Goal: Transaction & Acquisition: Subscribe to service/newsletter

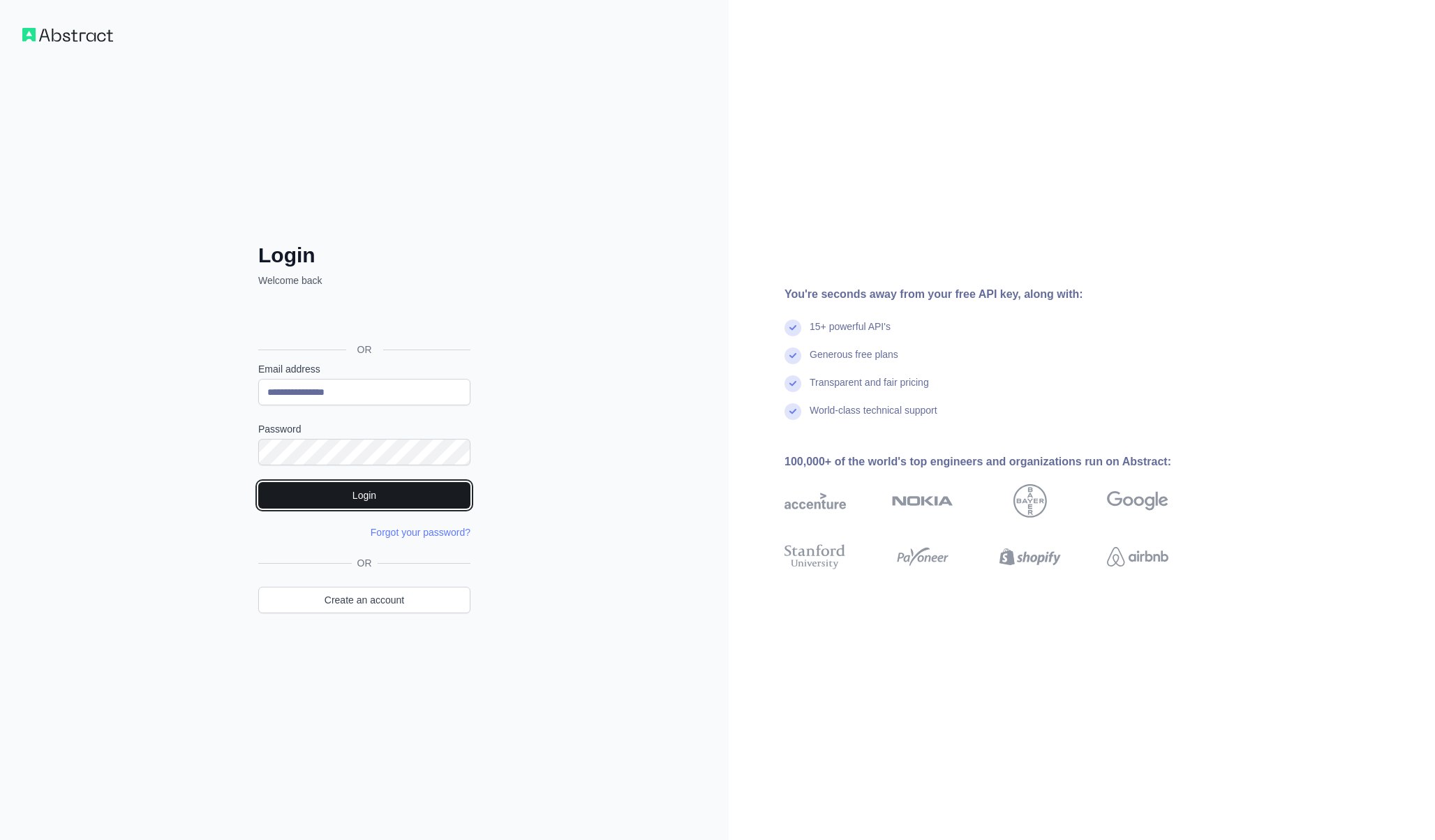
click at [274, 492] on button "Login" at bounding box center [364, 494] width 212 height 26
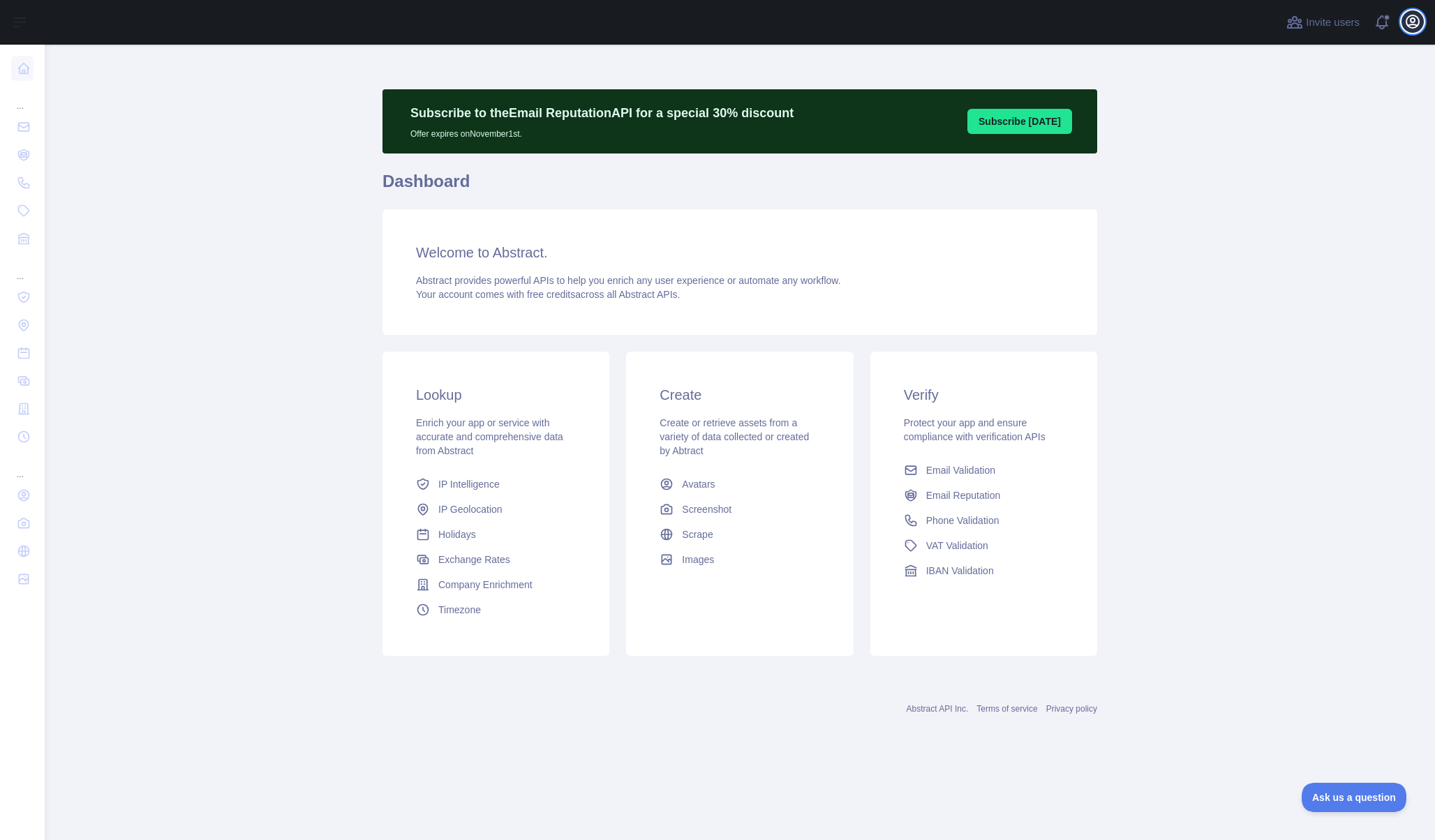
click at [1408, 17] on icon "button" at bounding box center [1412, 21] width 13 height 13
click at [1283, 141] on button "Billing" at bounding box center [1345, 151] width 156 height 25
click at [1416, 29] on icon "button" at bounding box center [1412, 21] width 17 height 17
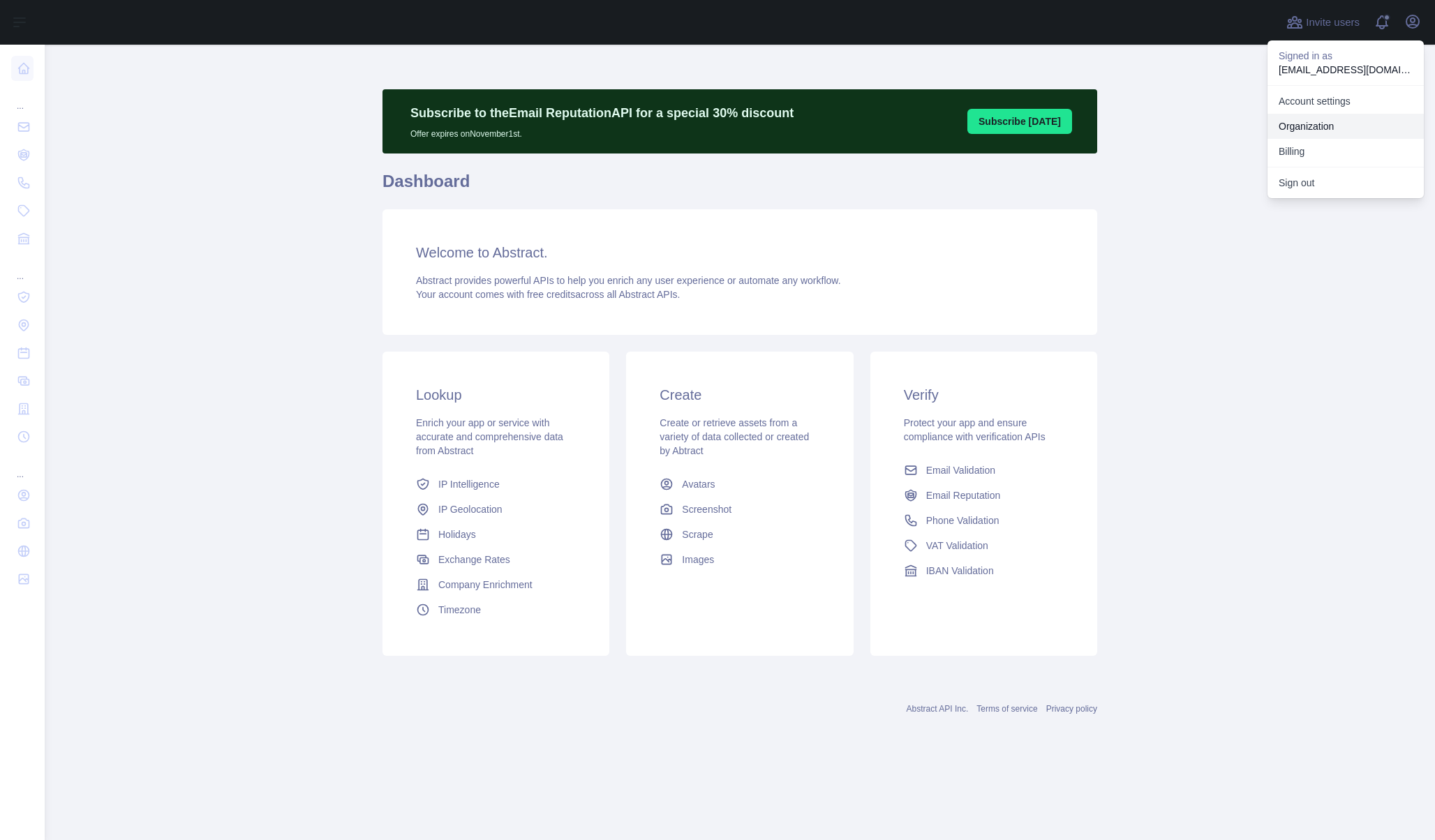
click at [1303, 120] on link "Organization" at bounding box center [1345, 126] width 156 height 25
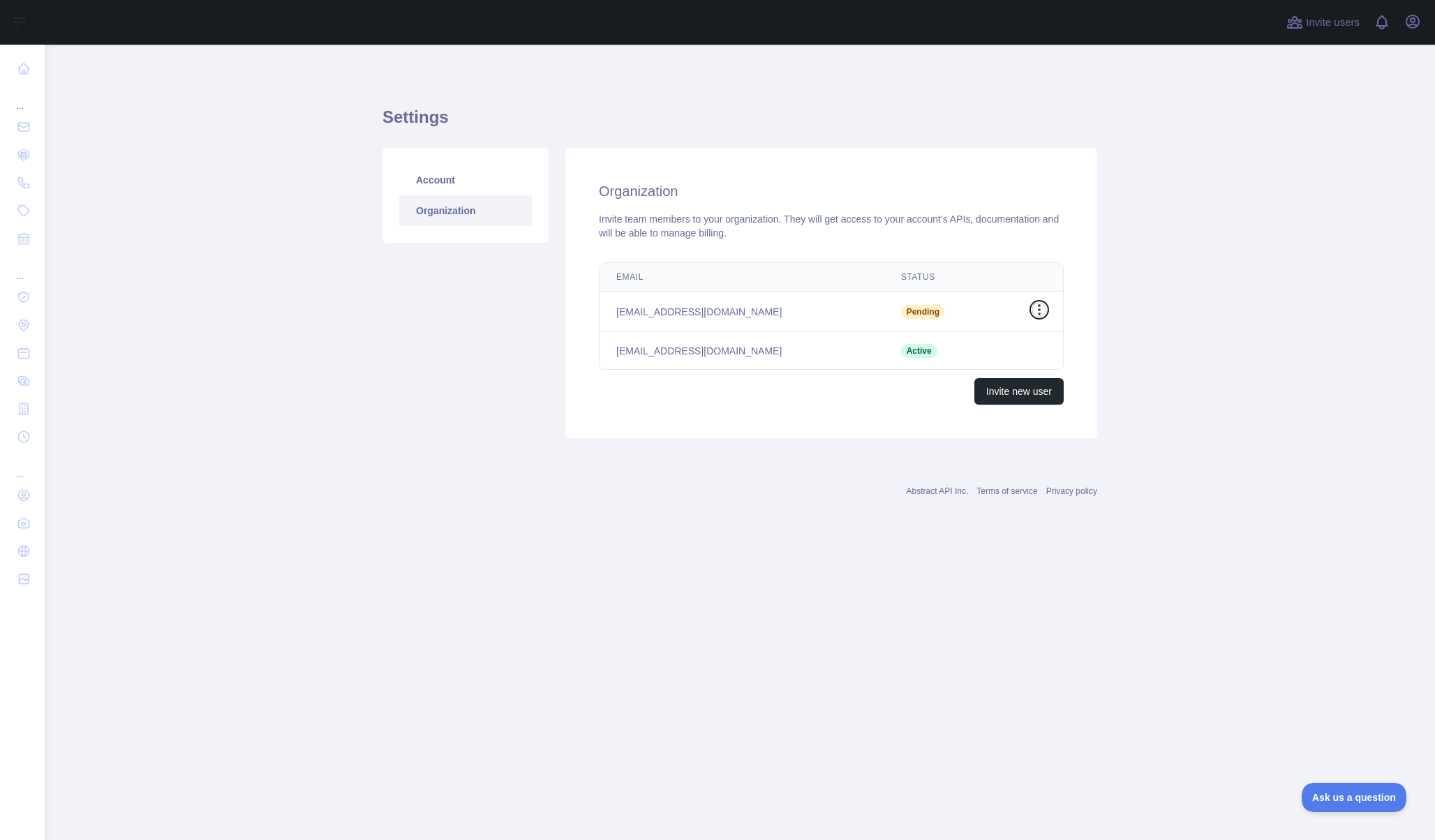
click at [1039, 309] on icon "button" at bounding box center [1039, 309] width 3 height 11
click at [974, 361] on button "Cancel Invite" at bounding box center [968, 368] width 156 height 25
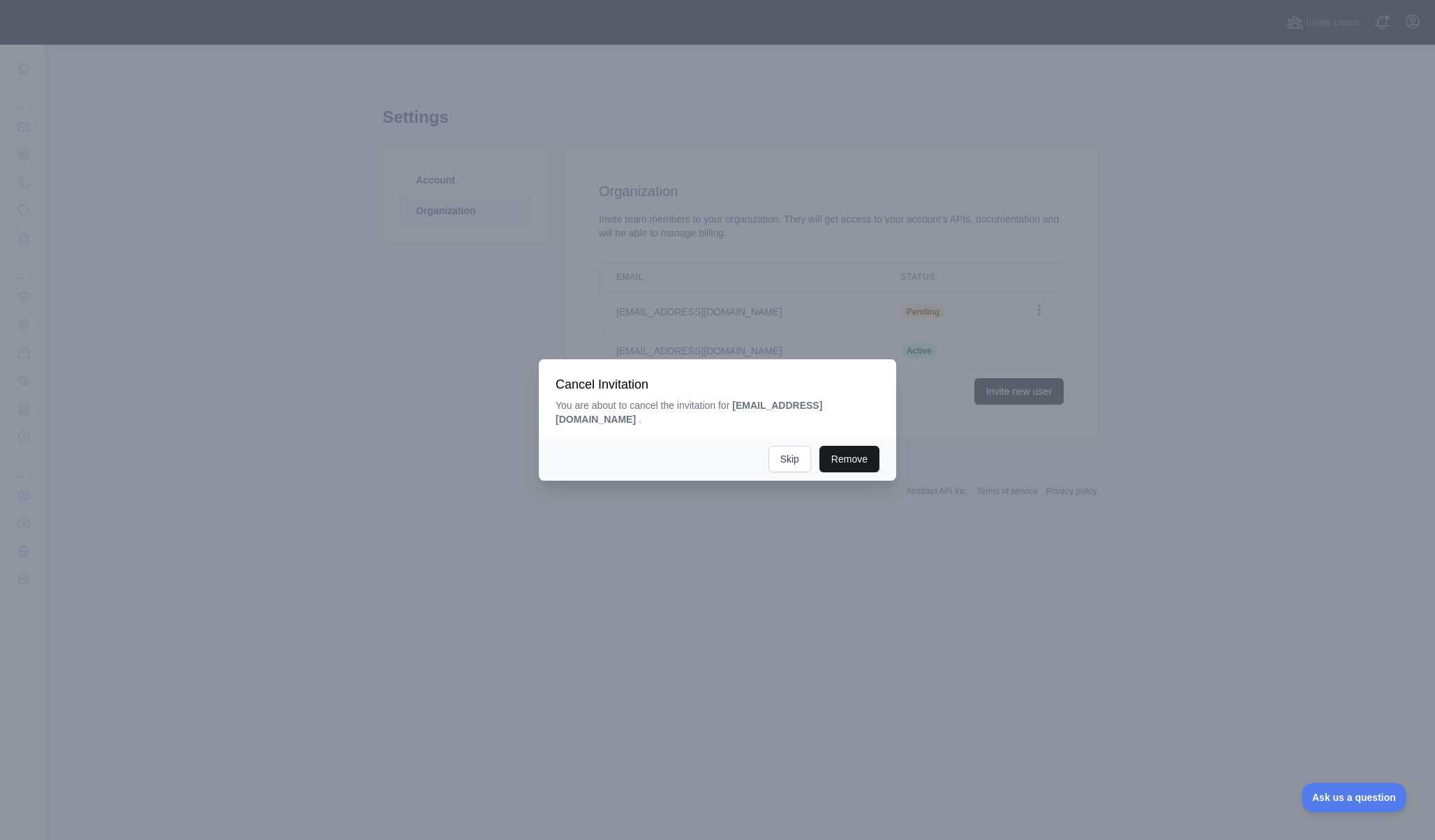
click at [847, 447] on button "Remove" at bounding box center [849, 458] width 60 height 26
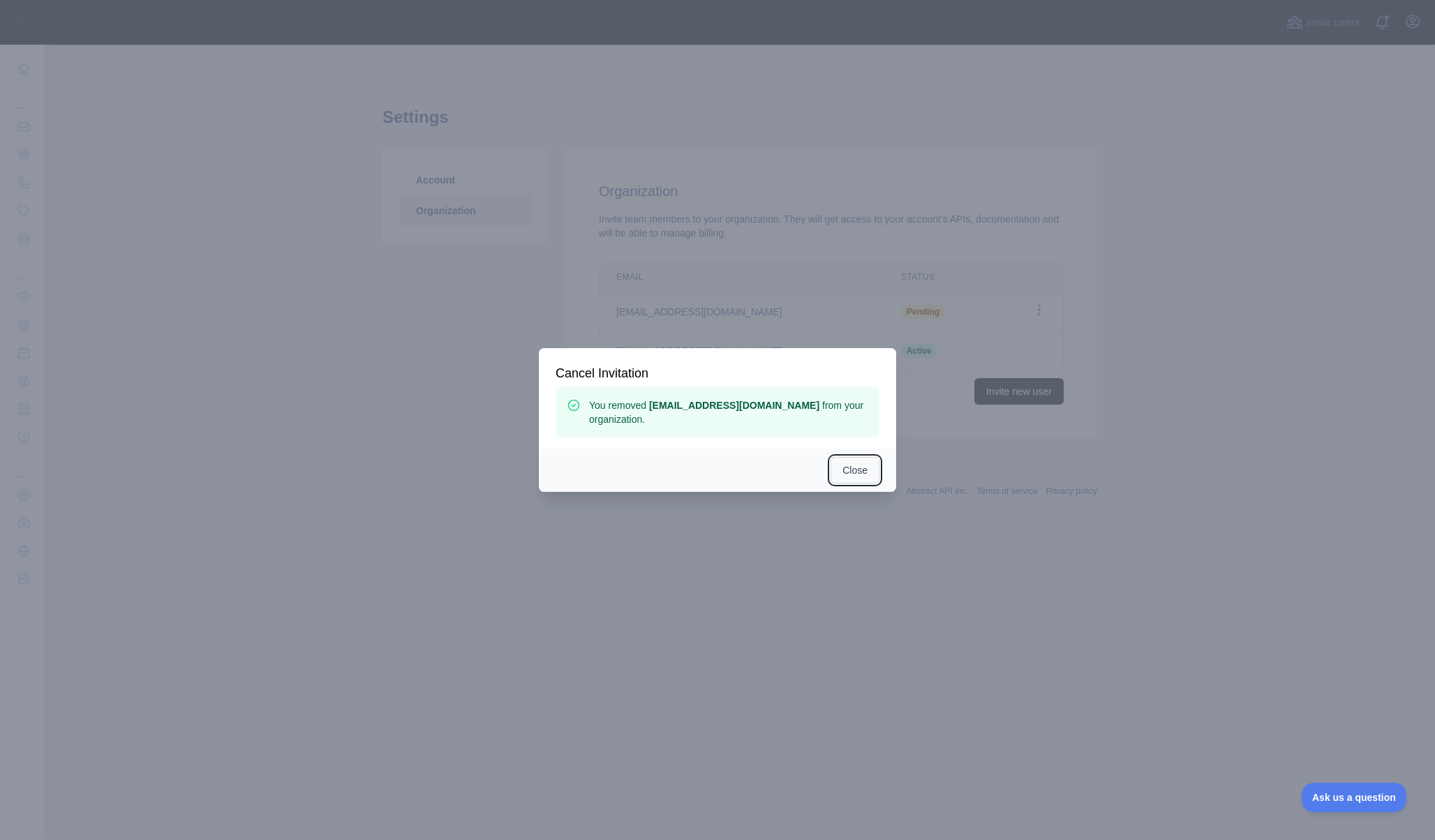
click at [845, 464] on button "Close" at bounding box center [855, 469] width 49 height 26
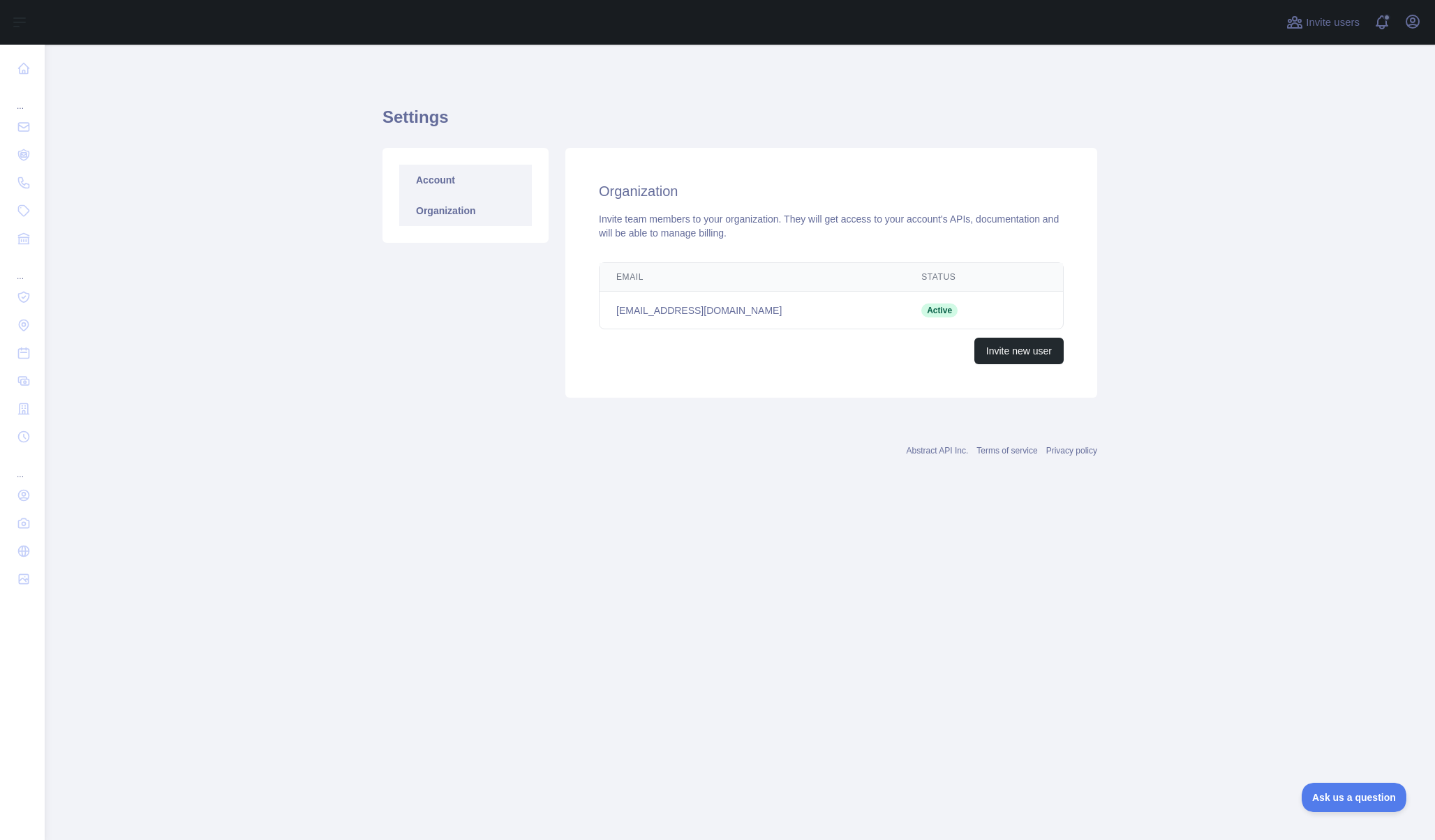
click at [452, 180] on link "Account" at bounding box center [465, 180] width 132 height 31
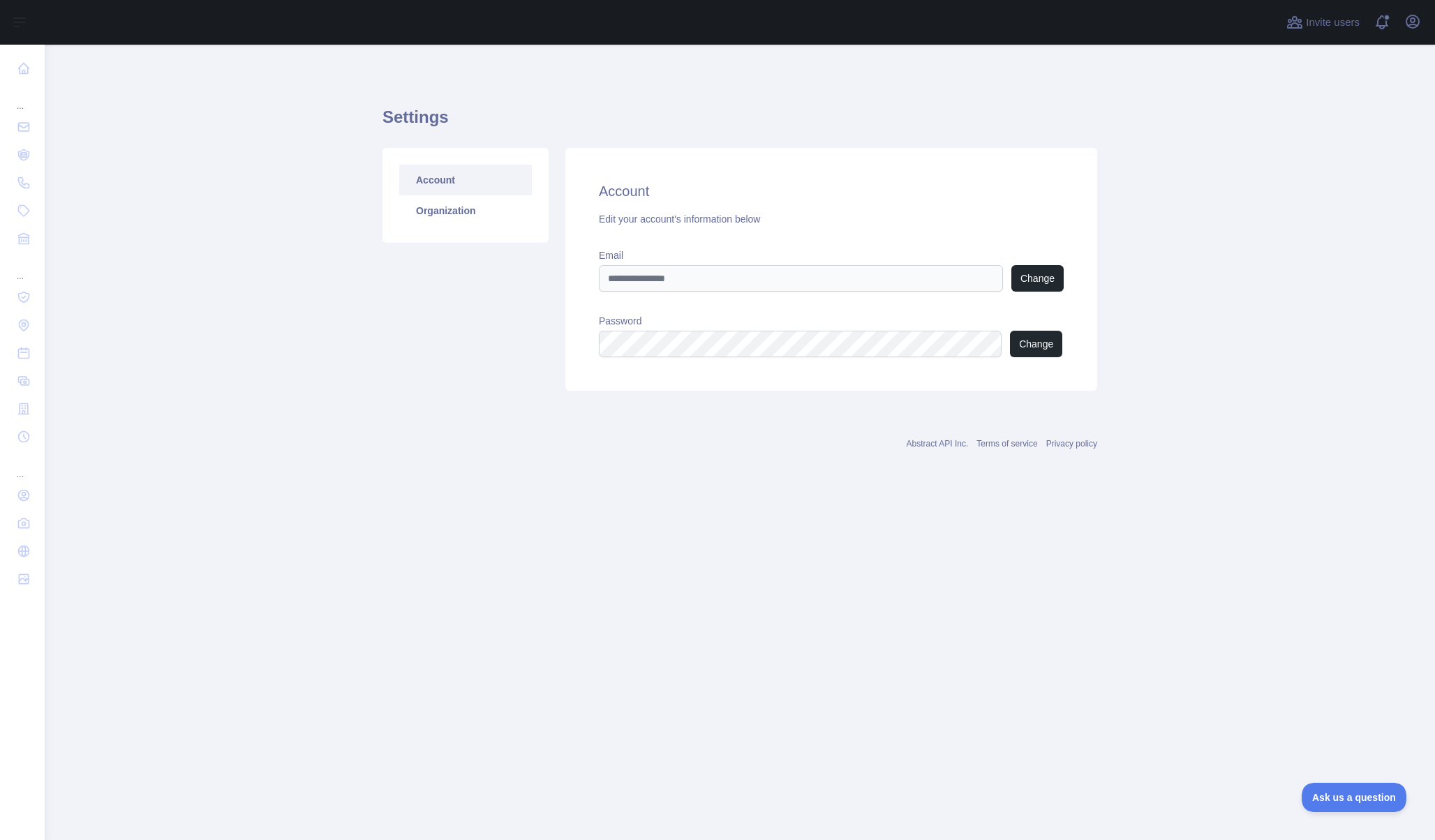
click at [1425, 20] on div "Invite users View notifications Open user menu" at bounding box center [739, 22] width 1390 height 45
click at [1416, 27] on icon "button" at bounding box center [1412, 21] width 17 height 17
click at [1328, 98] on link "Account settings" at bounding box center [1345, 101] width 156 height 25
click at [1412, 23] on icon "button" at bounding box center [1412, 21] width 17 height 17
click at [1300, 153] on button "Billing" at bounding box center [1345, 151] width 156 height 25
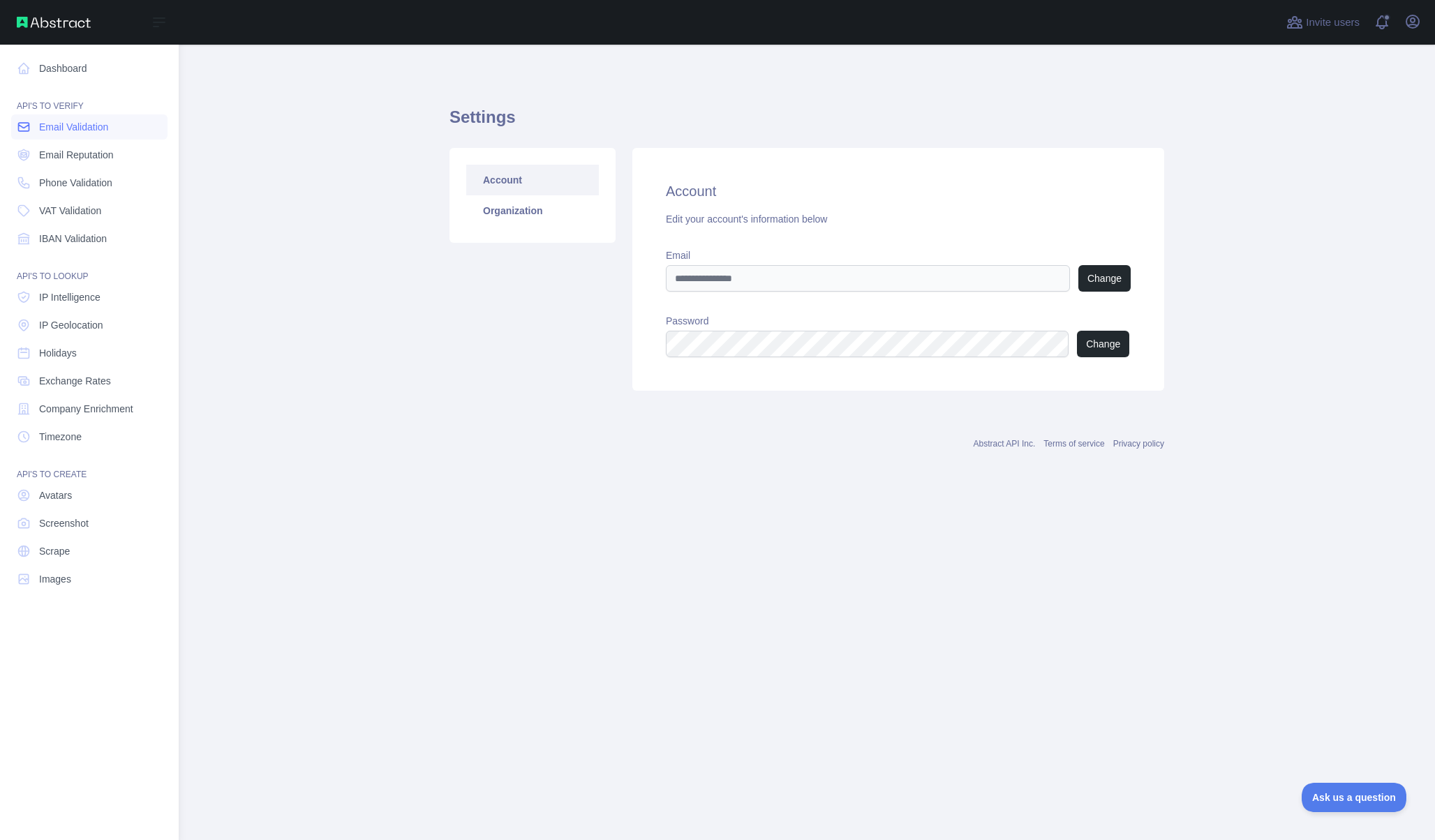
click at [93, 130] on span "Email Validation" at bounding box center [73, 127] width 69 height 14
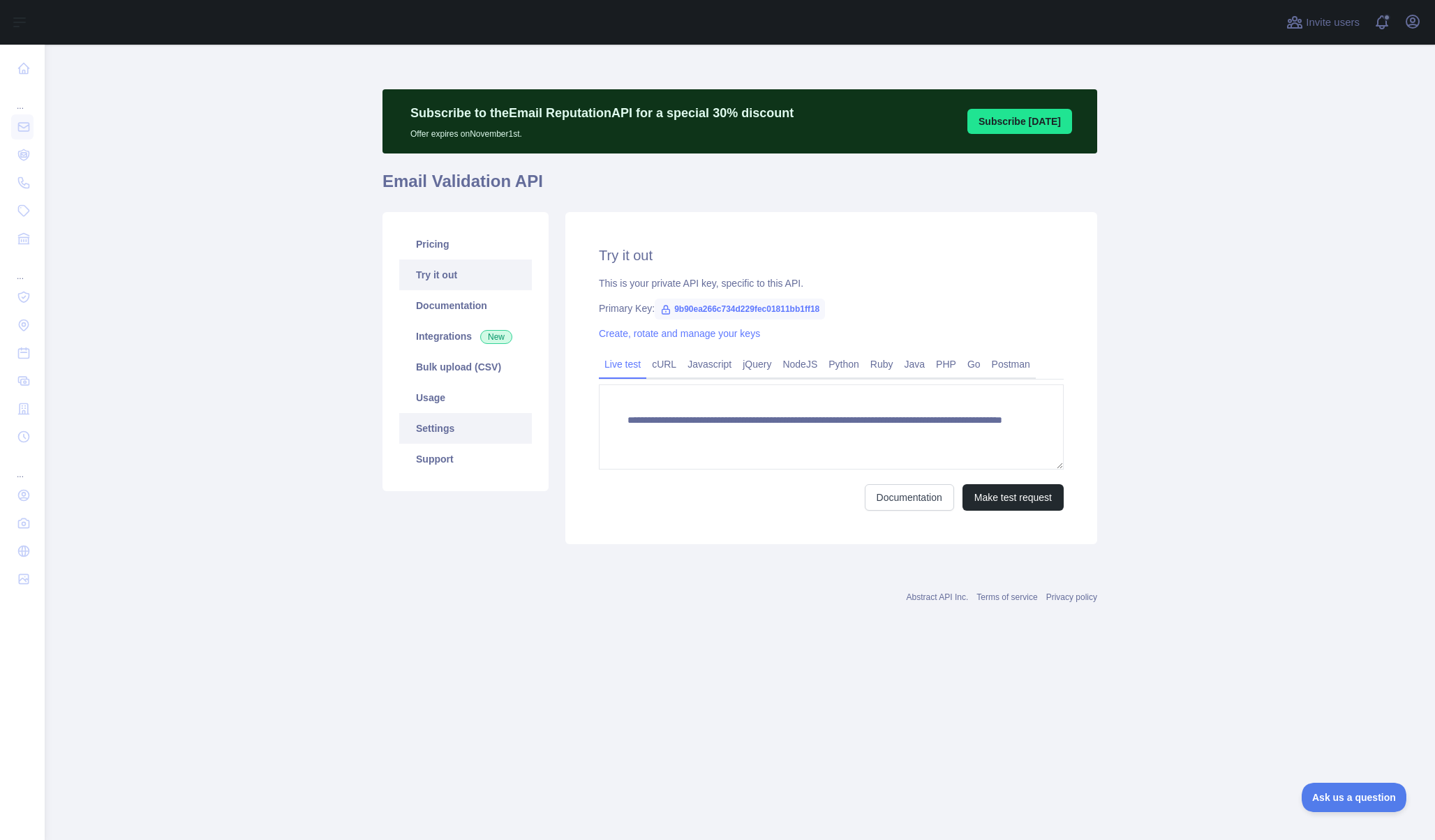
click at [446, 429] on link "Settings" at bounding box center [465, 428] width 132 height 31
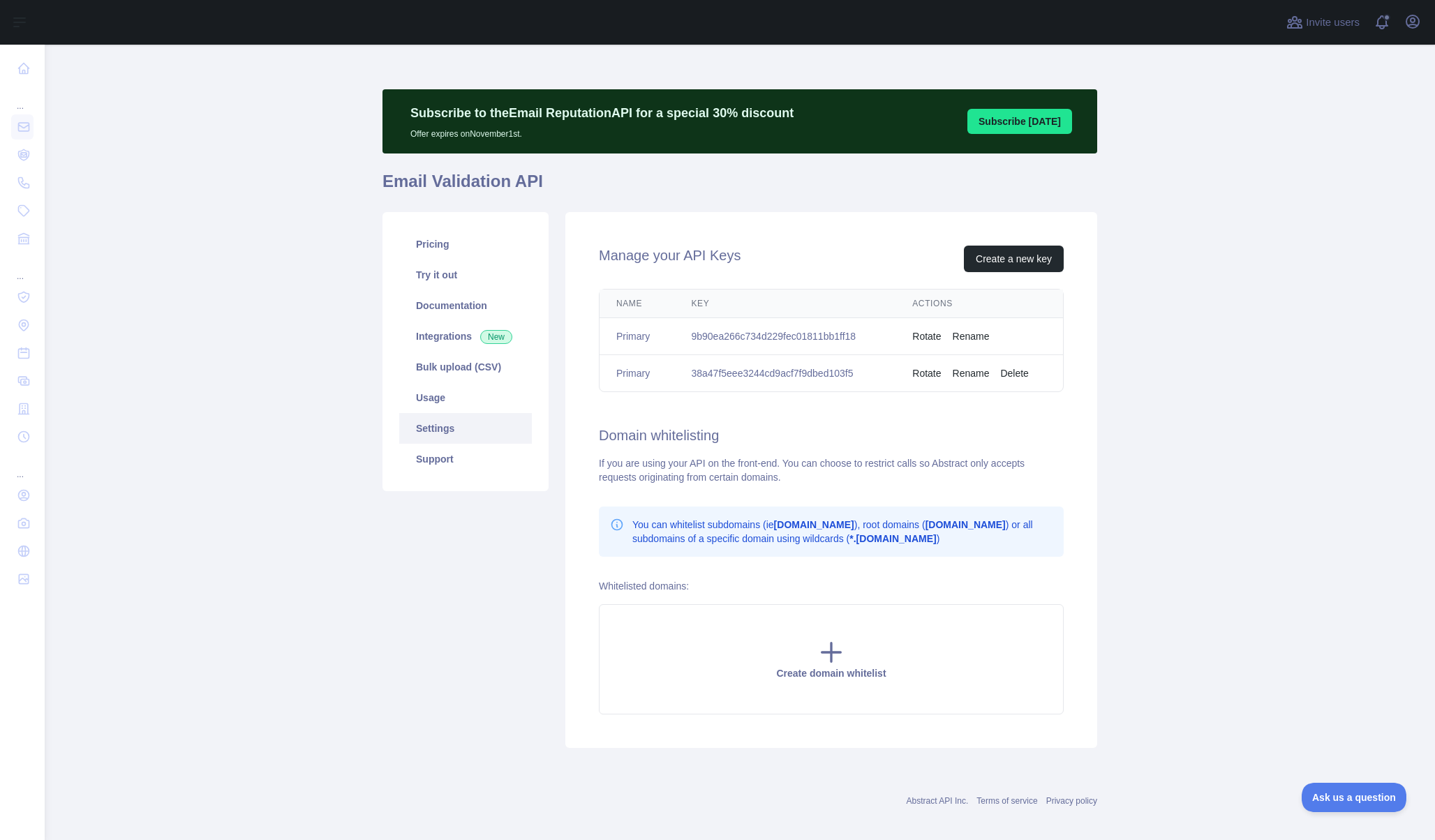
scroll to position [11, 0]
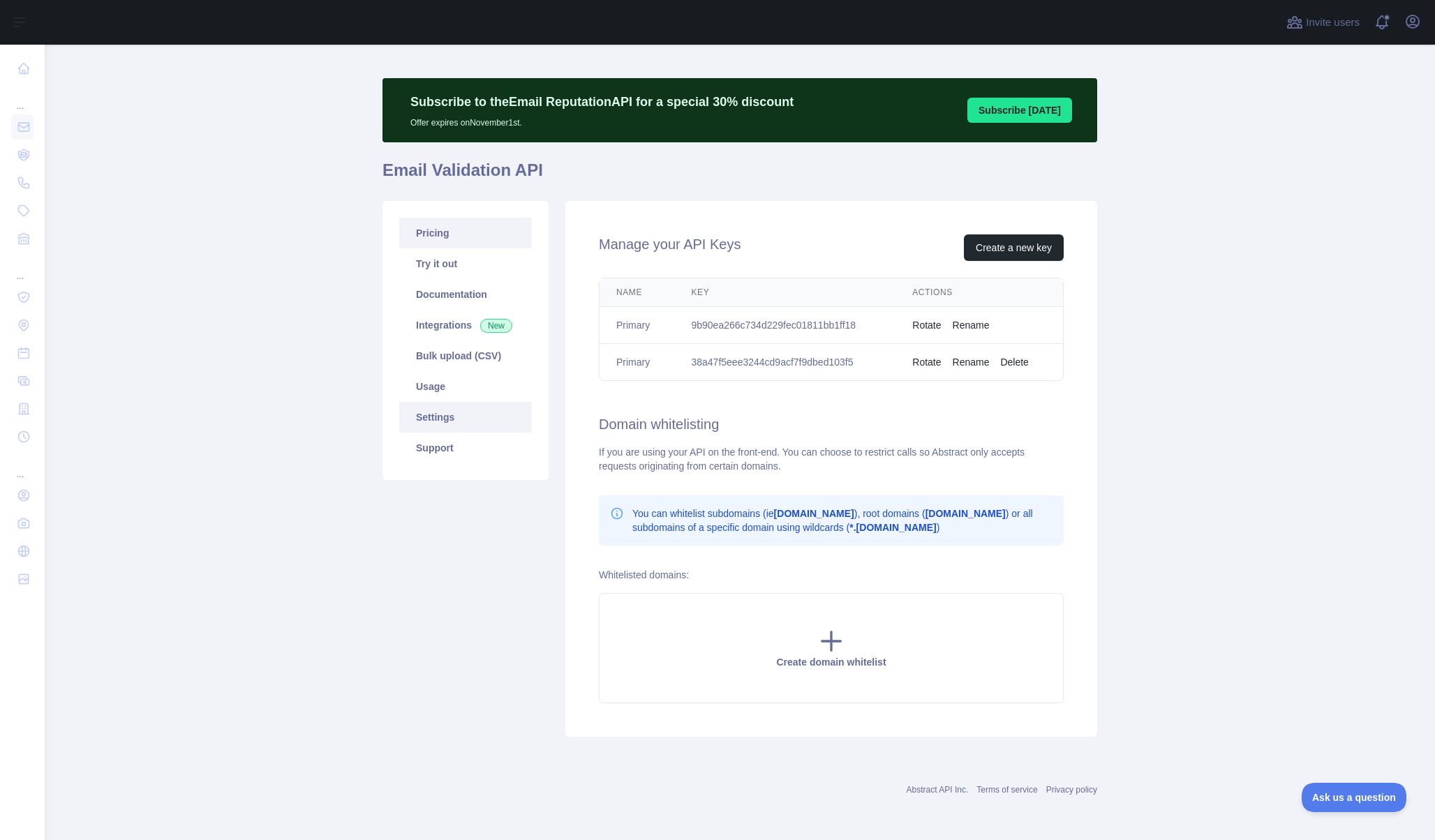
click at [437, 231] on link "Pricing" at bounding box center [465, 233] width 132 height 31
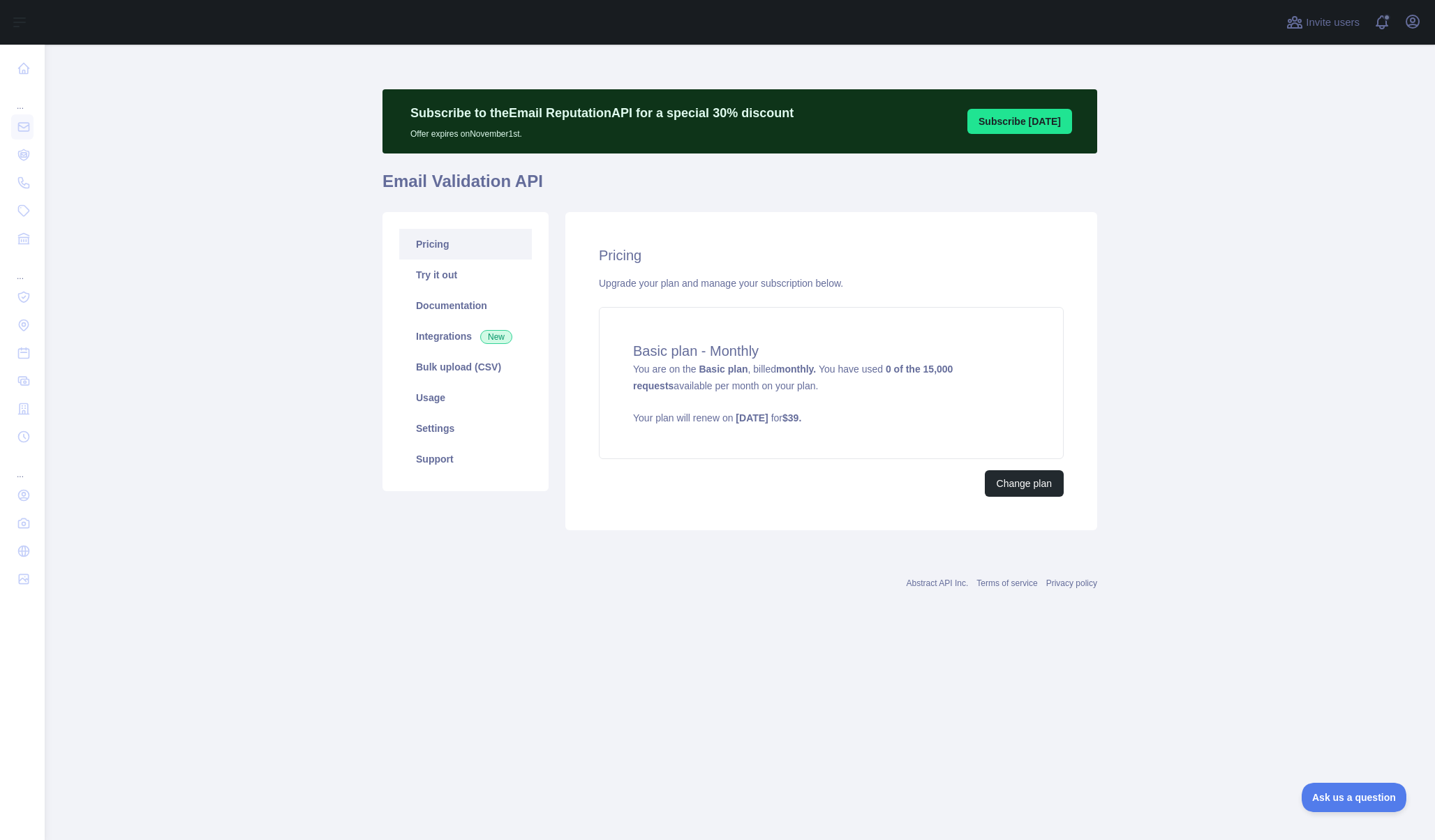
click at [894, 479] on div "Change plan" at bounding box center [831, 483] width 464 height 26
click at [442, 409] on link "Usage" at bounding box center [465, 398] width 132 height 31
click at [1415, 25] on icon "button" at bounding box center [1412, 21] width 17 height 17
click at [1305, 143] on button "Billing" at bounding box center [1345, 151] width 156 height 25
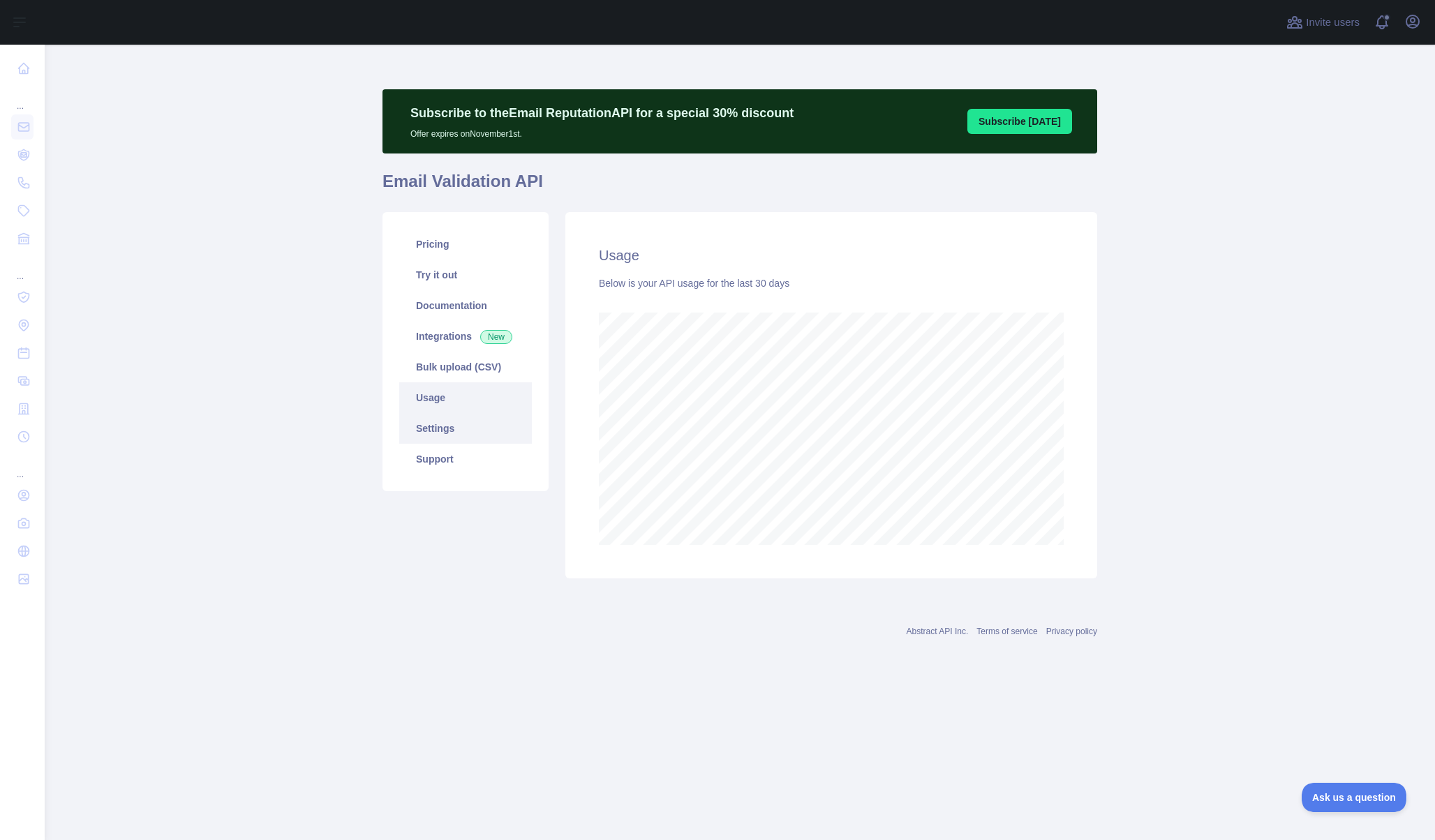
click at [442, 424] on link "Settings" at bounding box center [465, 428] width 132 height 31
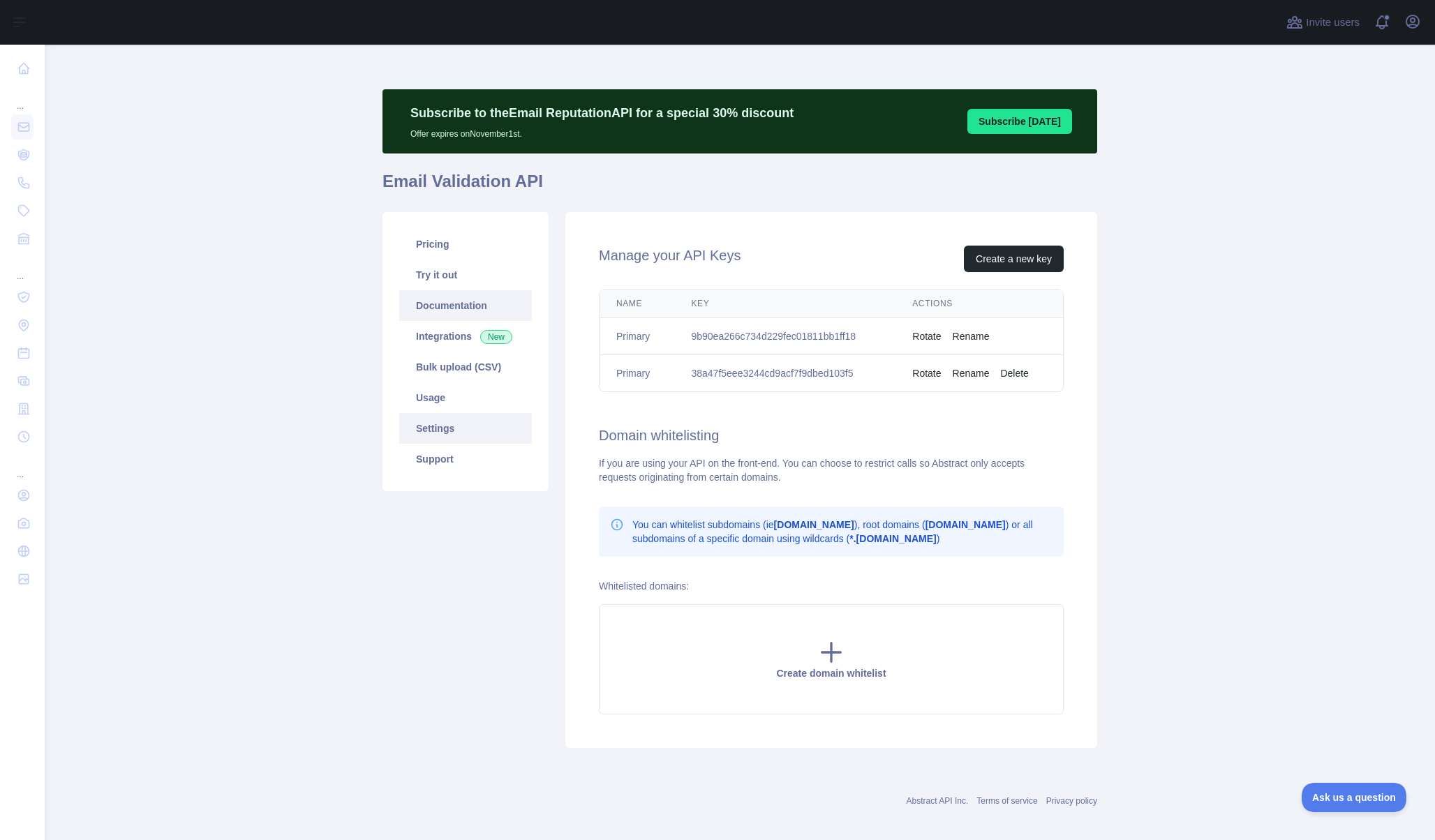
click at [450, 304] on link "Documentation" at bounding box center [465, 306] width 132 height 31
click at [449, 335] on link "Integrations New" at bounding box center [465, 336] width 132 height 31
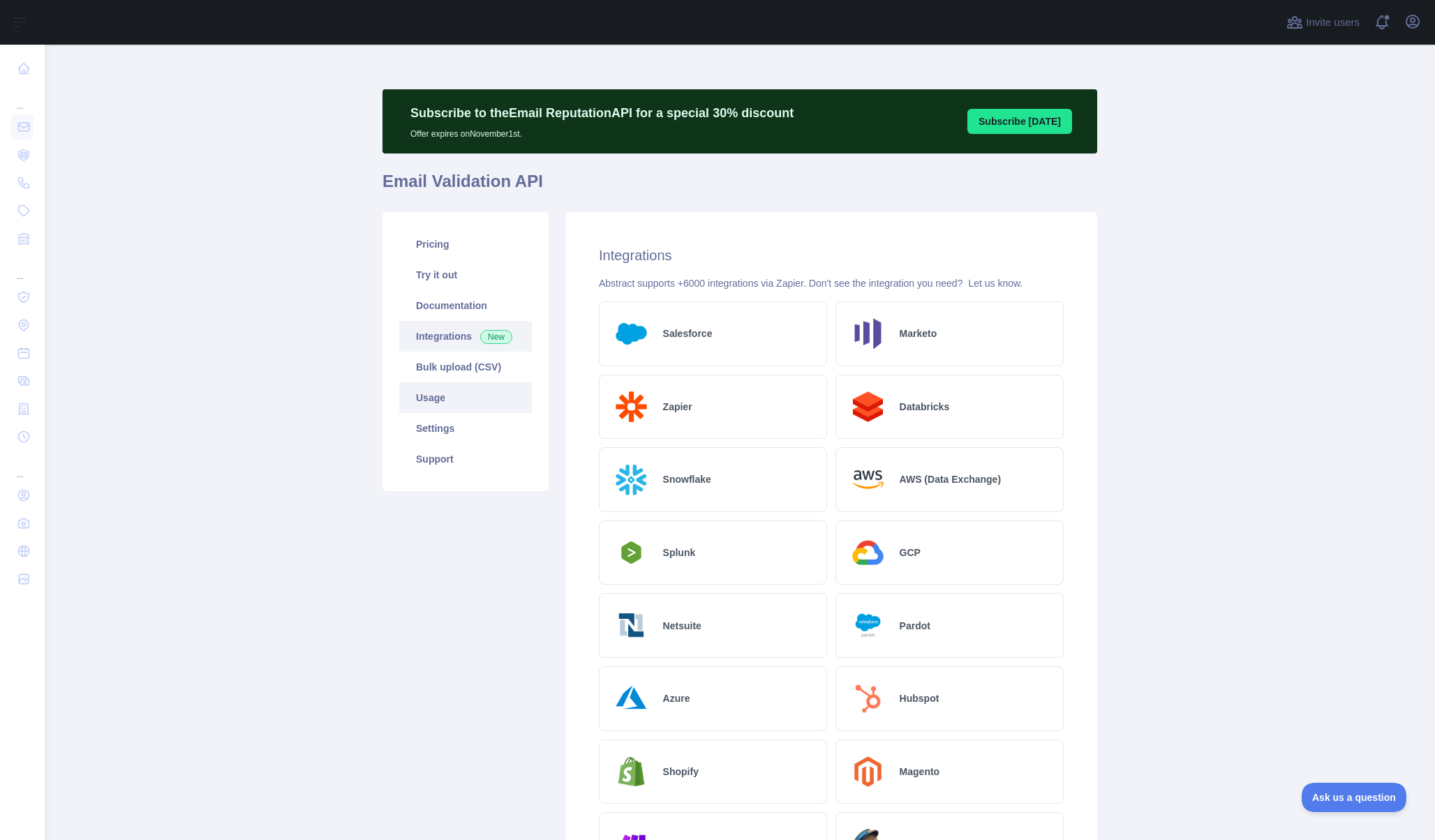
click at [450, 395] on link "Usage" at bounding box center [465, 398] width 132 height 31
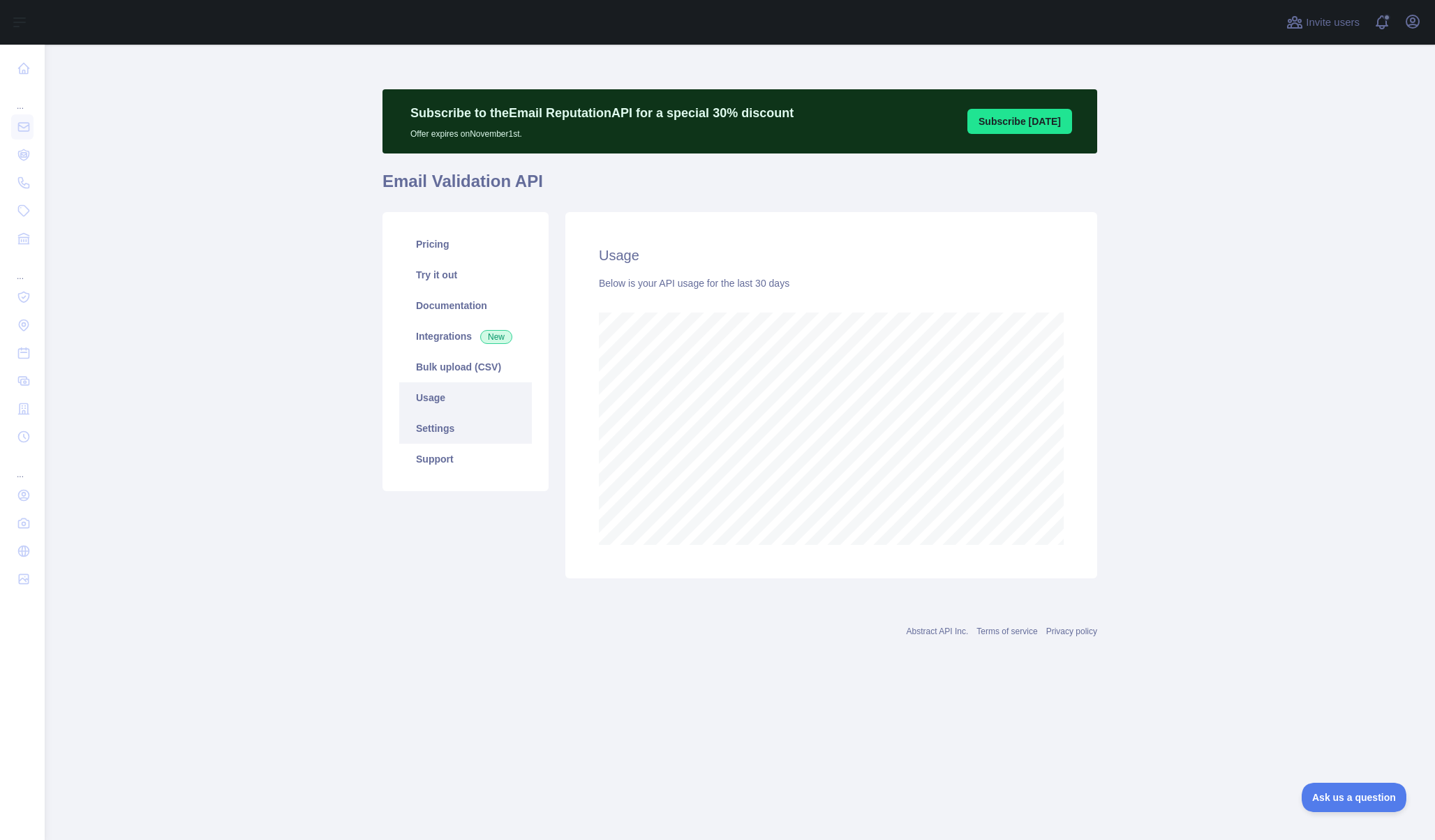
scroll to position [795, 1390]
click at [437, 429] on link "Settings" at bounding box center [465, 428] width 132 height 31
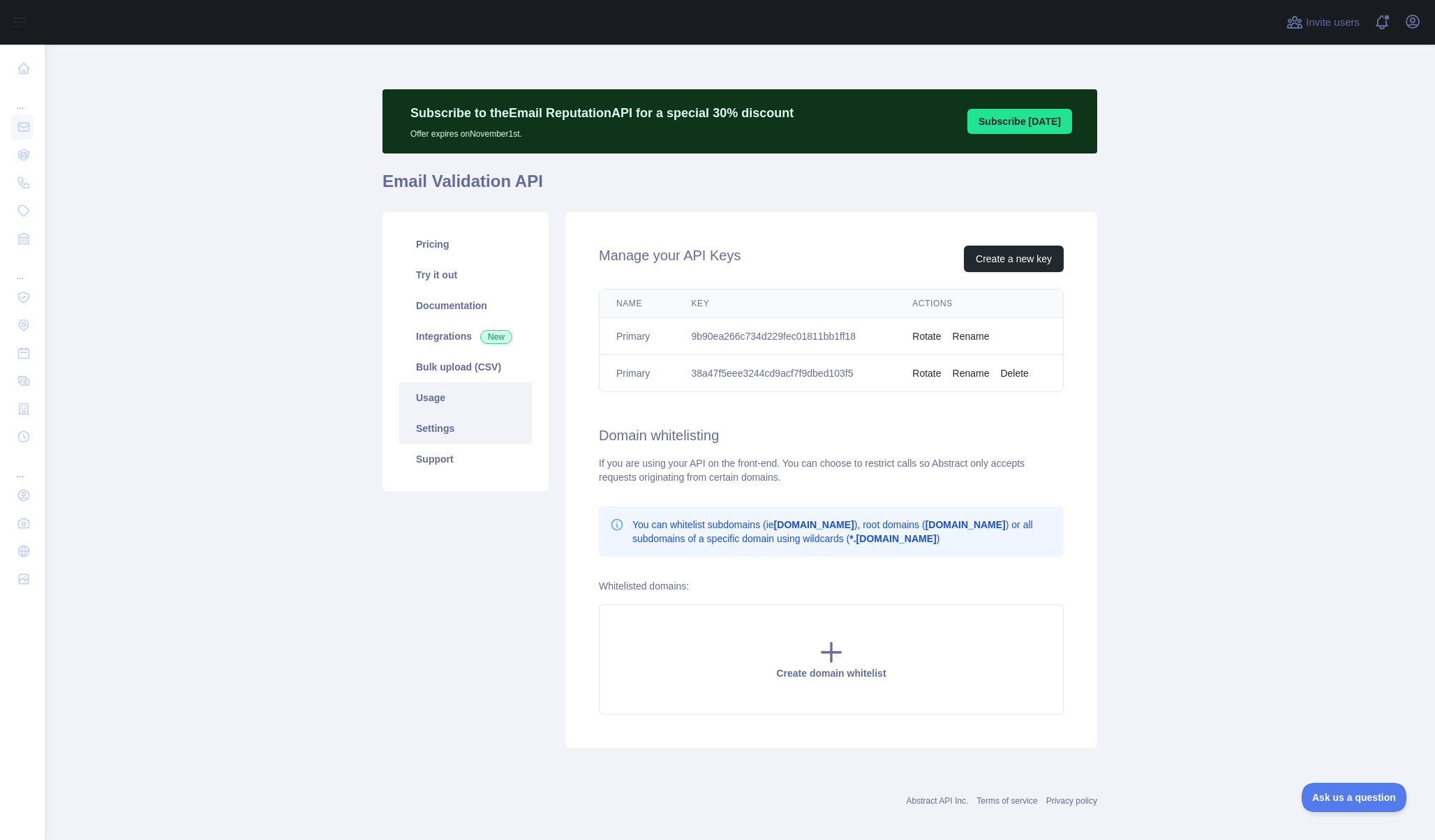
click at [436, 403] on link "Usage" at bounding box center [465, 398] width 132 height 31
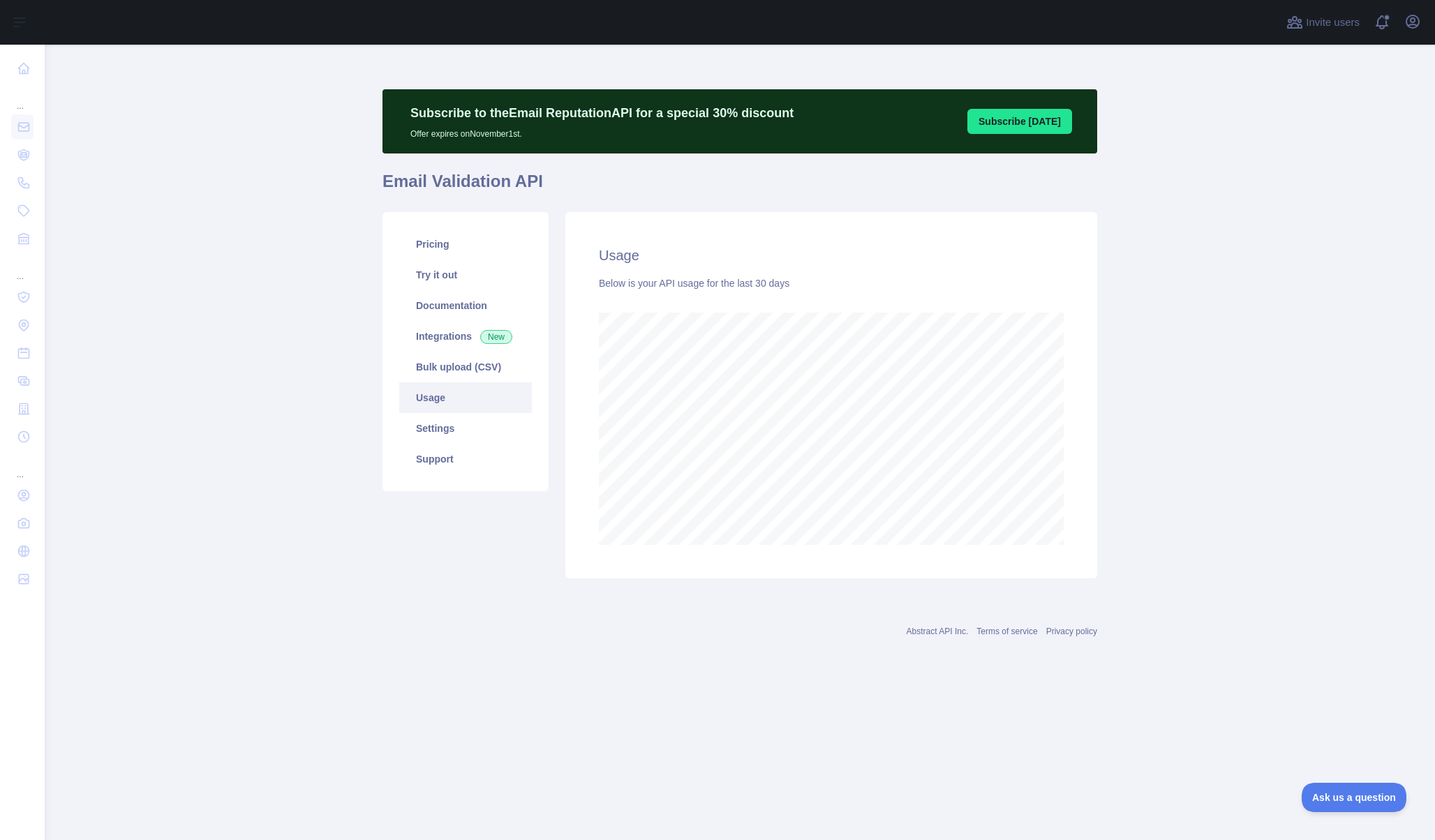
scroll to position [795, 1390]
click at [428, 459] on link "Support" at bounding box center [465, 459] width 132 height 31
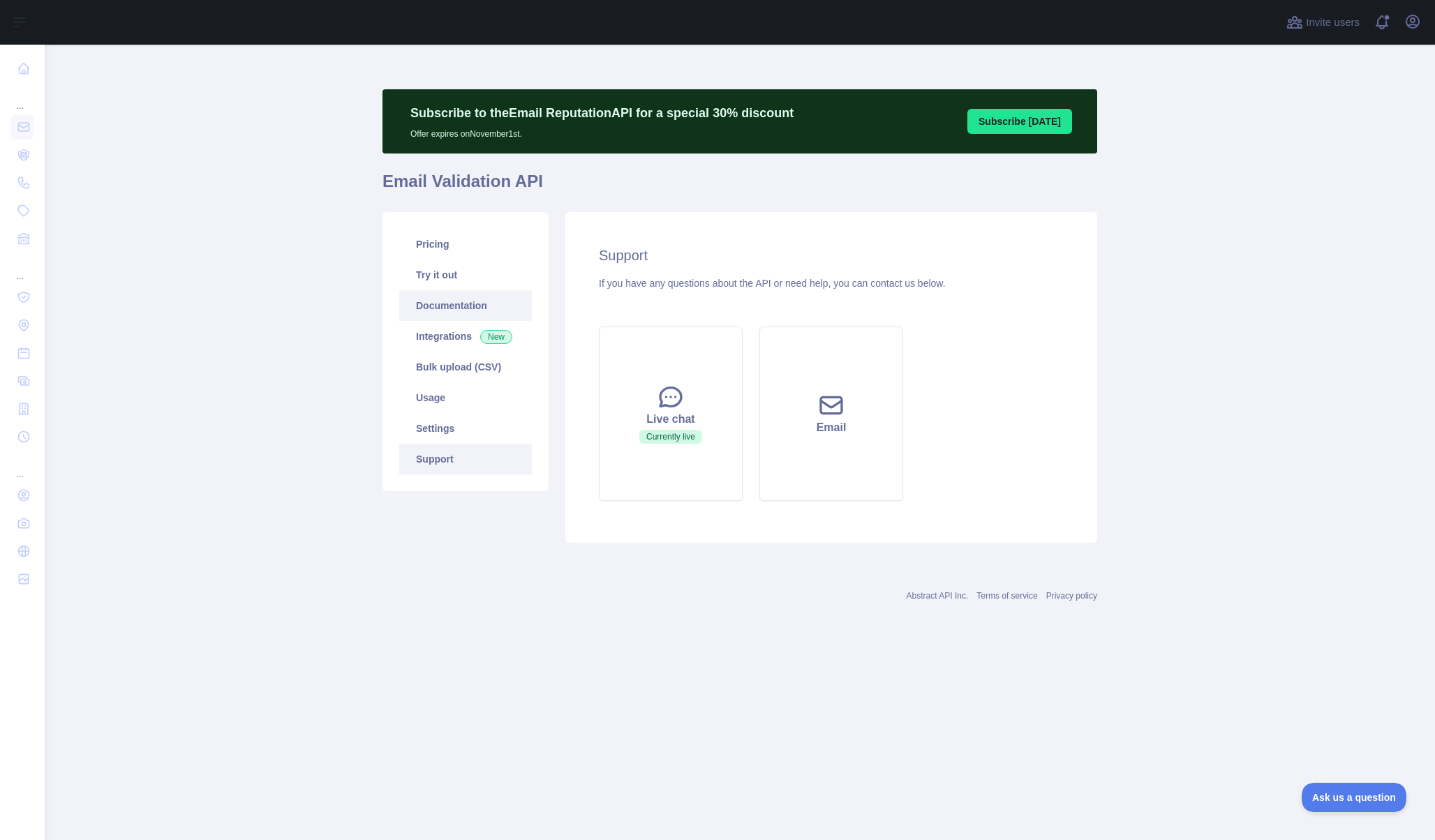
click at [457, 296] on link "Documentation" at bounding box center [465, 306] width 132 height 31
click at [452, 281] on link "Try it out" at bounding box center [465, 275] width 132 height 31
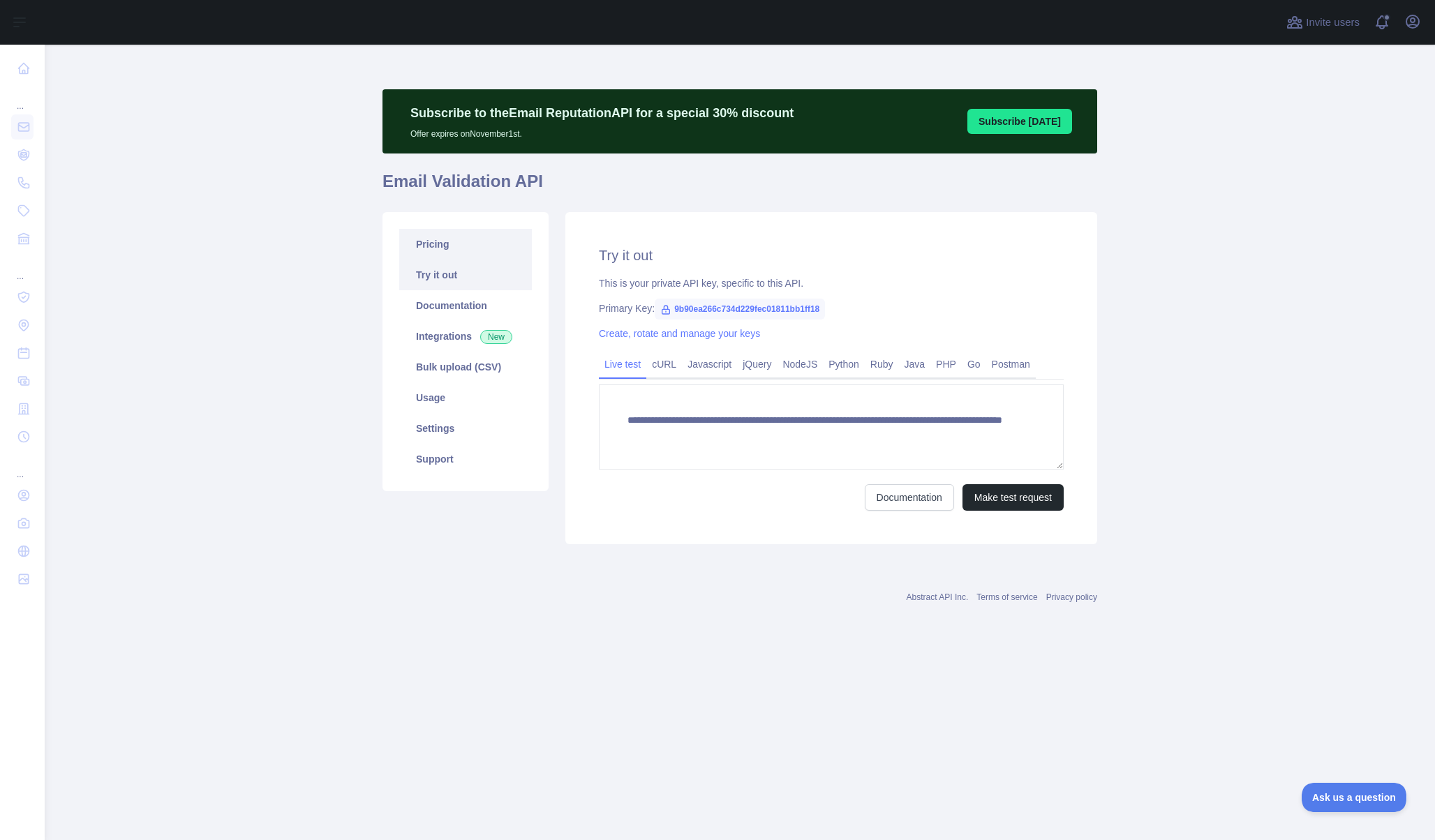
click at [460, 236] on link "Pricing" at bounding box center [465, 245] width 132 height 31
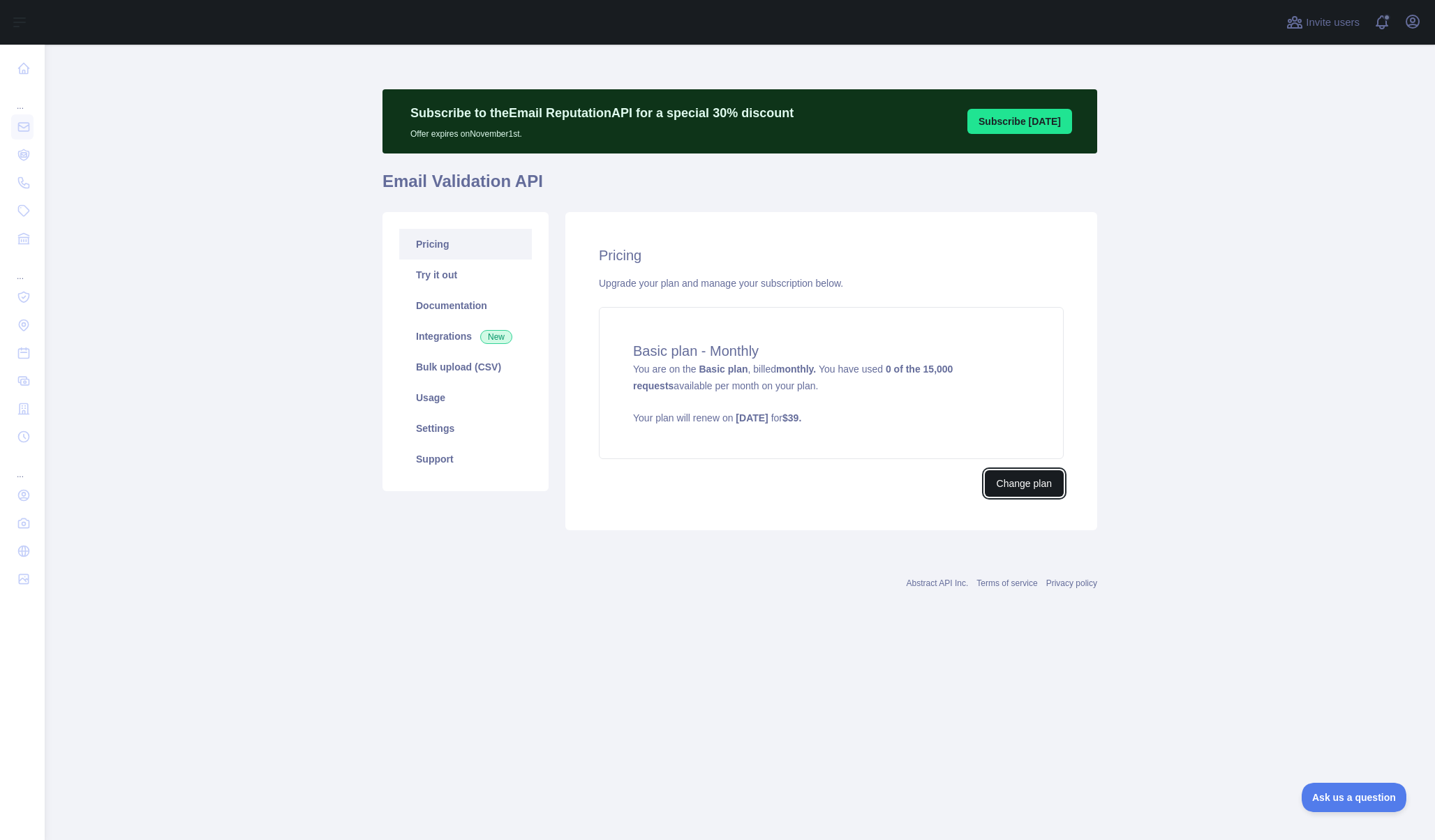
click at [1019, 481] on button "Change plan" at bounding box center [1023, 483] width 79 height 26
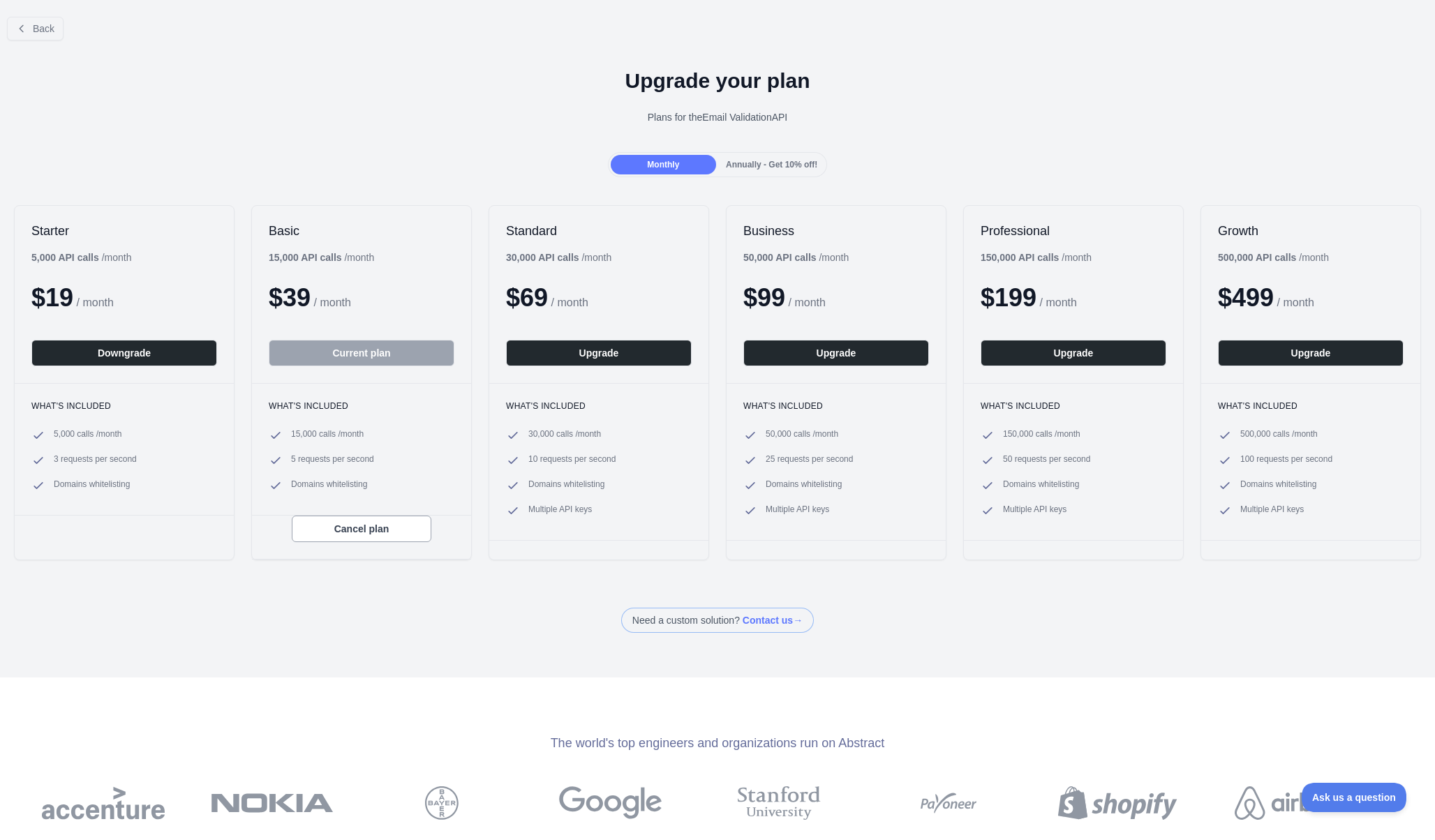
click at [757, 162] on span "Annually - Get 10% off!" at bounding box center [771, 164] width 91 height 10
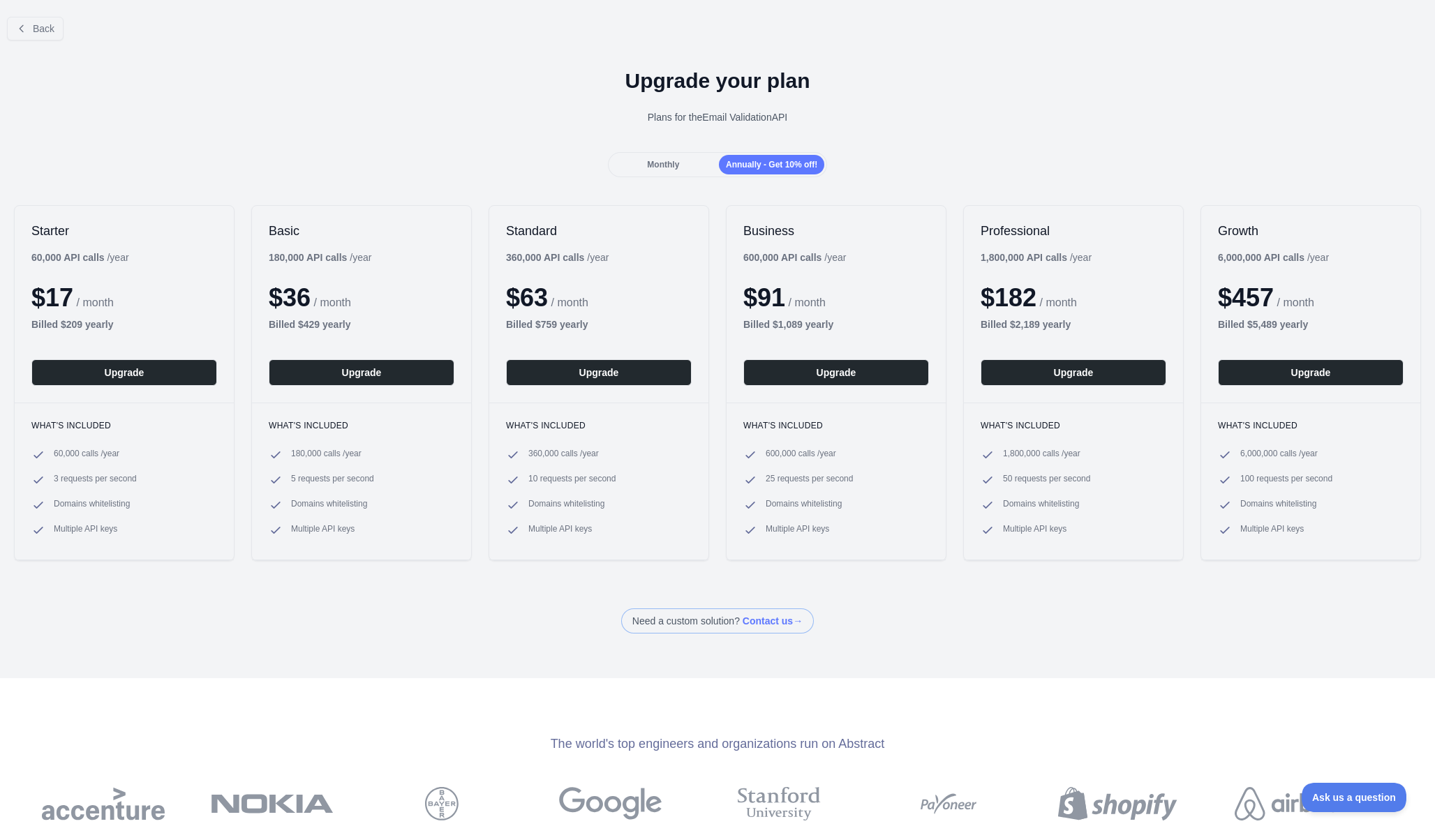
click at [666, 166] on span "Monthly" at bounding box center [663, 164] width 32 height 10
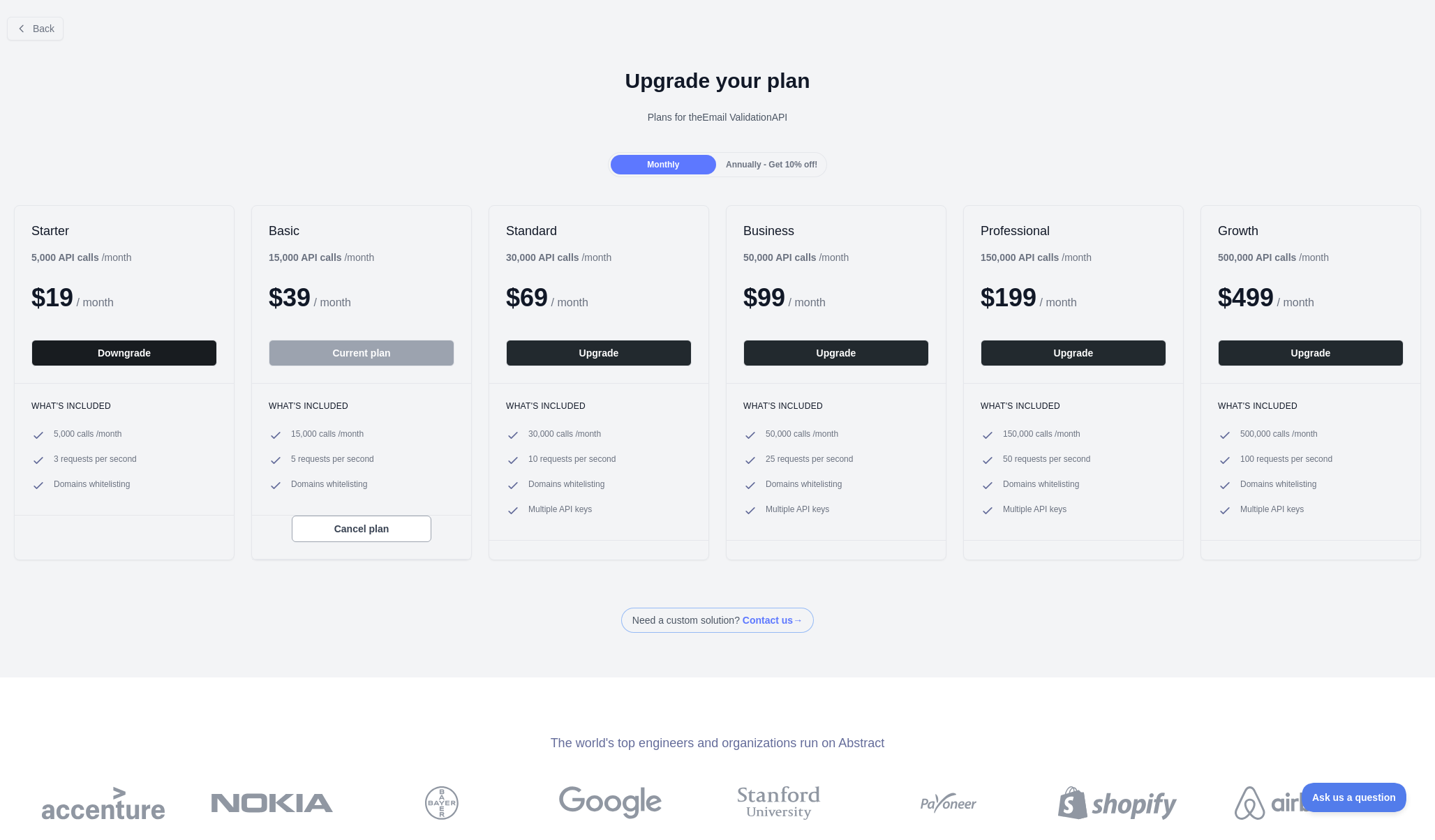
click at [125, 353] on button "Downgrade" at bounding box center [123, 353] width 186 height 26
click at [1149, 105] on div "Upgrade your plan Plans for the Email Validation API" at bounding box center [717, 101] width 1435 height 100
